Goal: Entertainment & Leisure: Browse casually

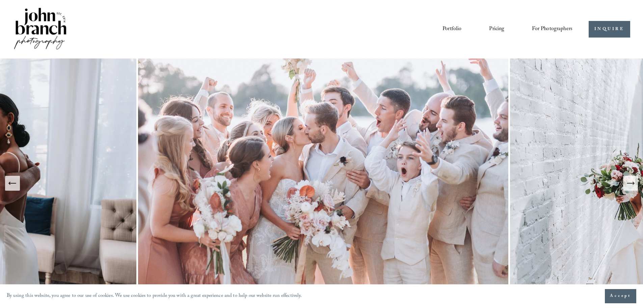
click at [18, 184] on button "Previous Slide" at bounding box center [12, 183] width 15 height 15
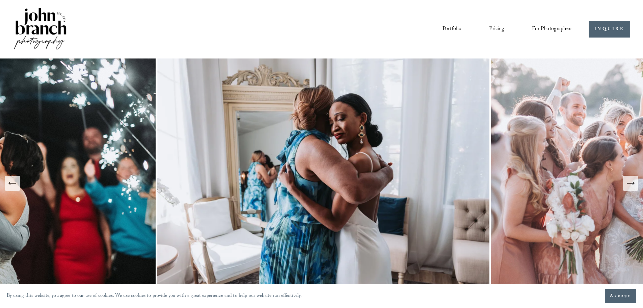
click at [293, 99] on img at bounding box center [323, 182] width 332 height 249
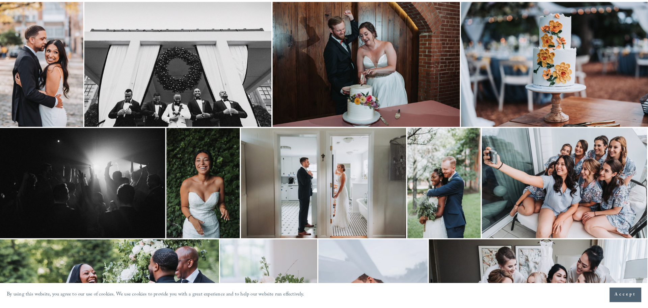
scroll to position [101, 0]
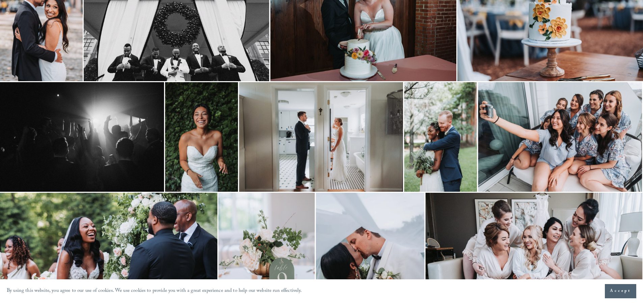
click at [221, 130] on img at bounding box center [201, 136] width 73 height 109
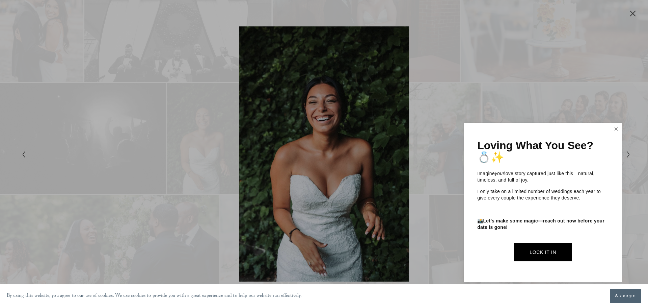
click at [616, 128] on link "Close" at bounding box center [617, 129] width 10 height 11
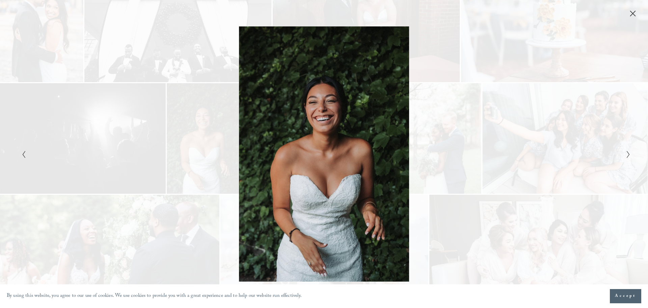
click at [628, 297] on span "Accept" at bounding box center [625, 295] width 21 height 7
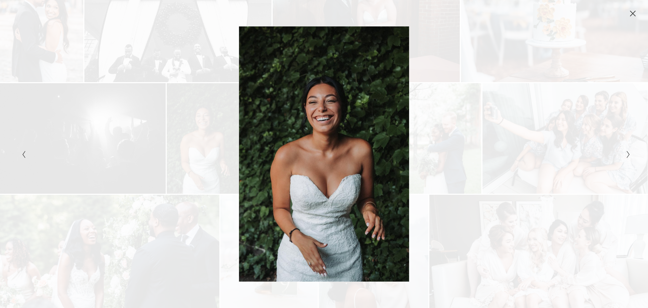
click at [635, 17] on icon "Close" at bounding box center [633, 13] width 7 height 7
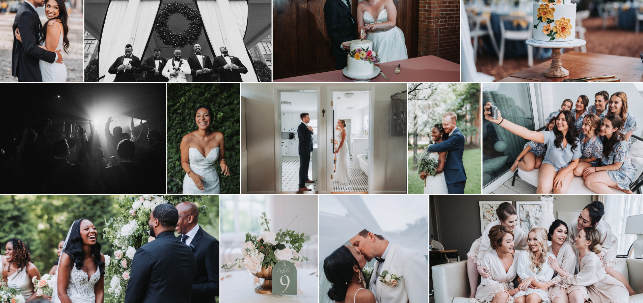
click at [136, 224] on img at bounding box center [110, 268] width 220 height 146
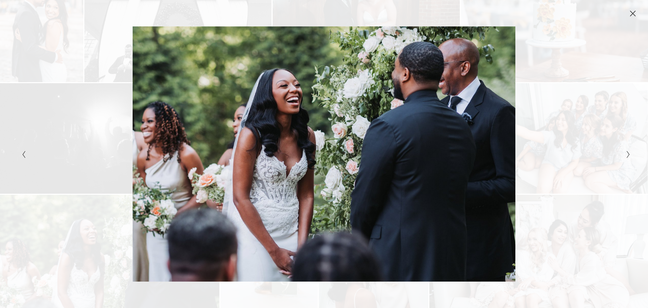
click at [628, 16] on button "Close" at bounding box center [633, 13] width 11 height 7
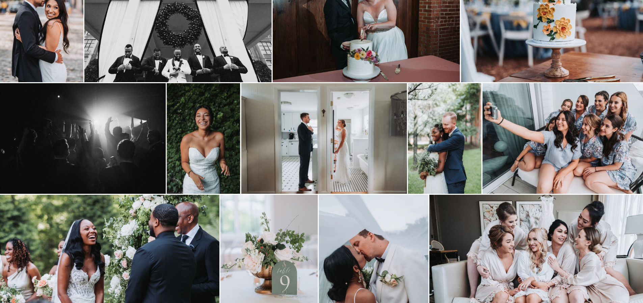
click at [447, 128] on img at bounding box center [445, 138] width 74 height 110
